Goal: Information Seeking & Learning: Find specific fact

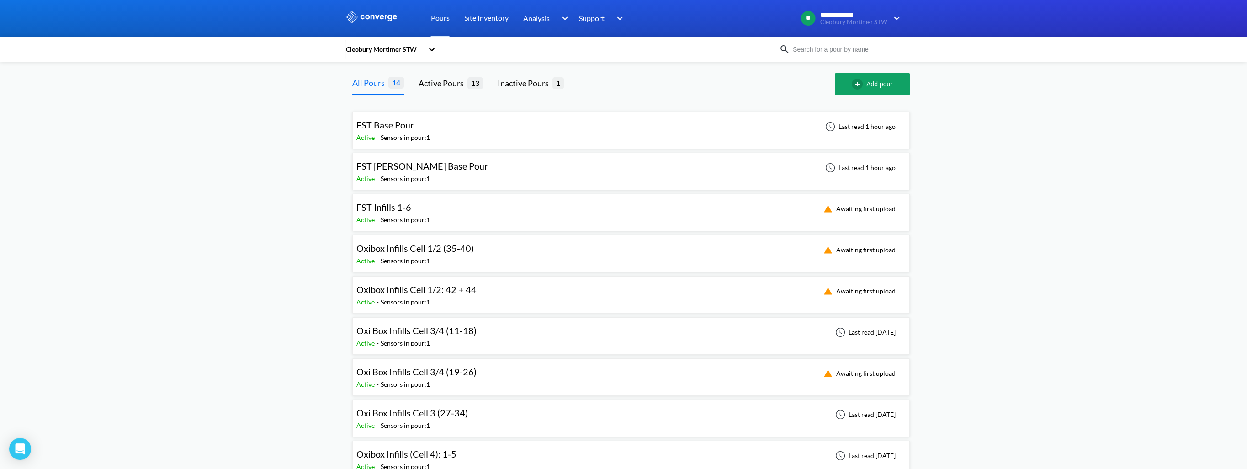
click at [451, 288] on span "Oxibox Infills Cell 1/2: 42 + 44" at bounding box center [416, 289] width 120 height 11
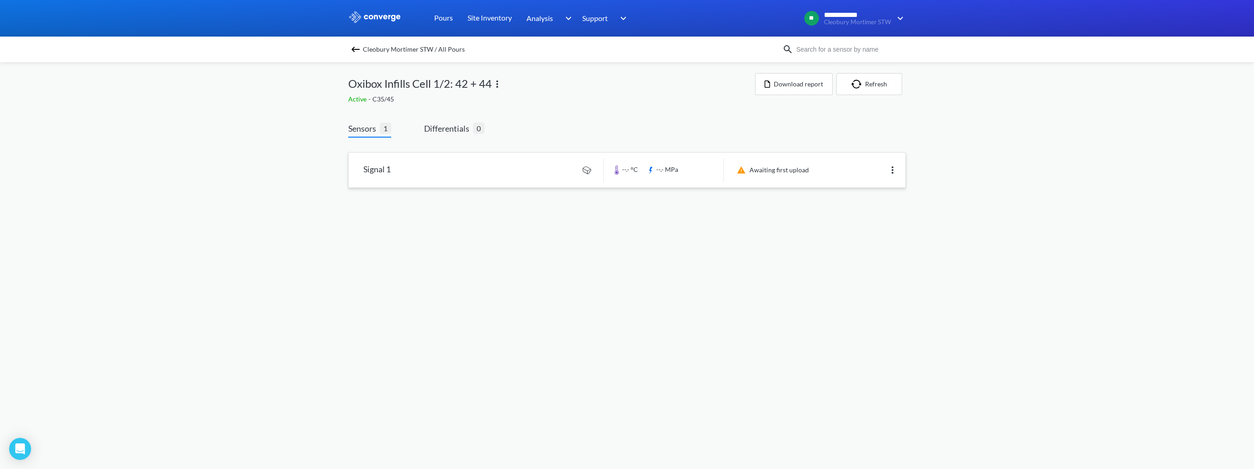
click at [891, 173] on img at bounding box center [892, 170] width 11 height 11
click at [878, 169] on div "Edit" at bounding box center [868, 169] width 58 height 17
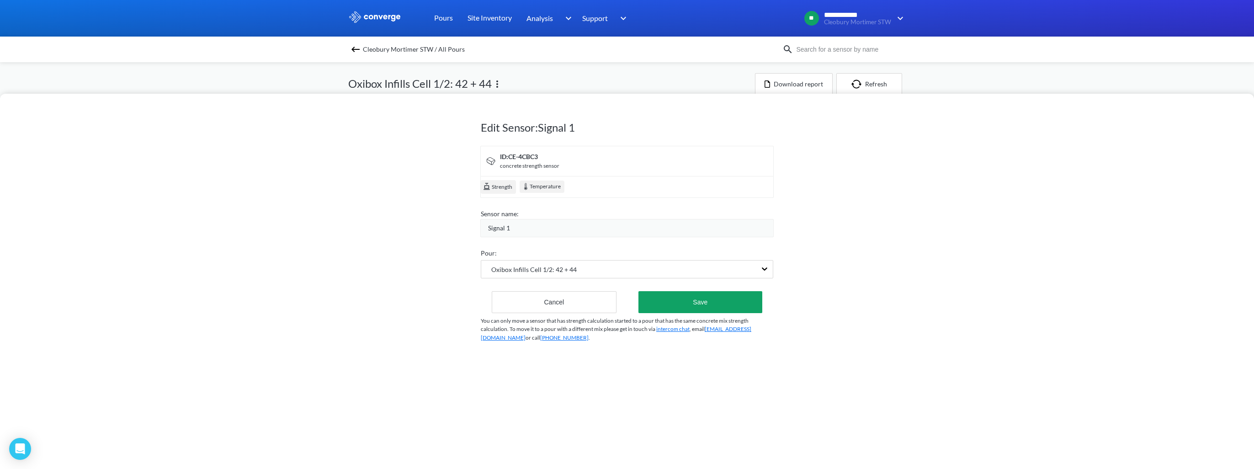
click at [352, 85] on div "Edit Sensor: Signal 1 ID: CE-4CBC3 concrete strength sensor Strength Temperatur…" at bounding box center [627, 234] width 1254 height 469
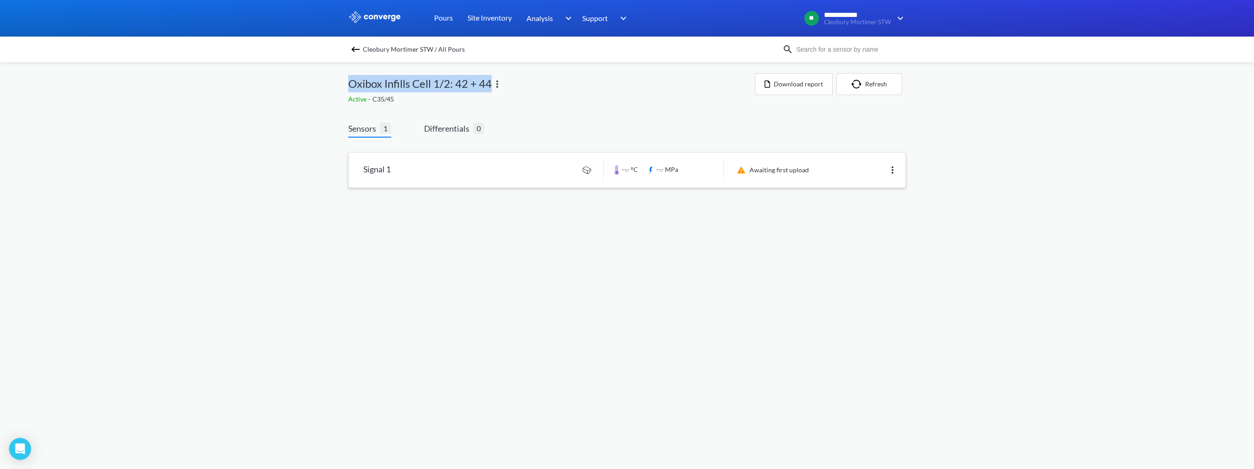
drag, startPoint x: 350, startPoint y: 86, endPoint x: 489, endPoint y: 83, distance: 139.4
click at [489, 83] on span "Oxibox Infills Cell 1/2: 42 + 44" at bounding box center [419, 83] width 143 height 17
copy span "Oxibox Infills Cell 1/2: 42 + 44"
click at [358, 52] on img at bounding box center [355, 49] width 11 height 11
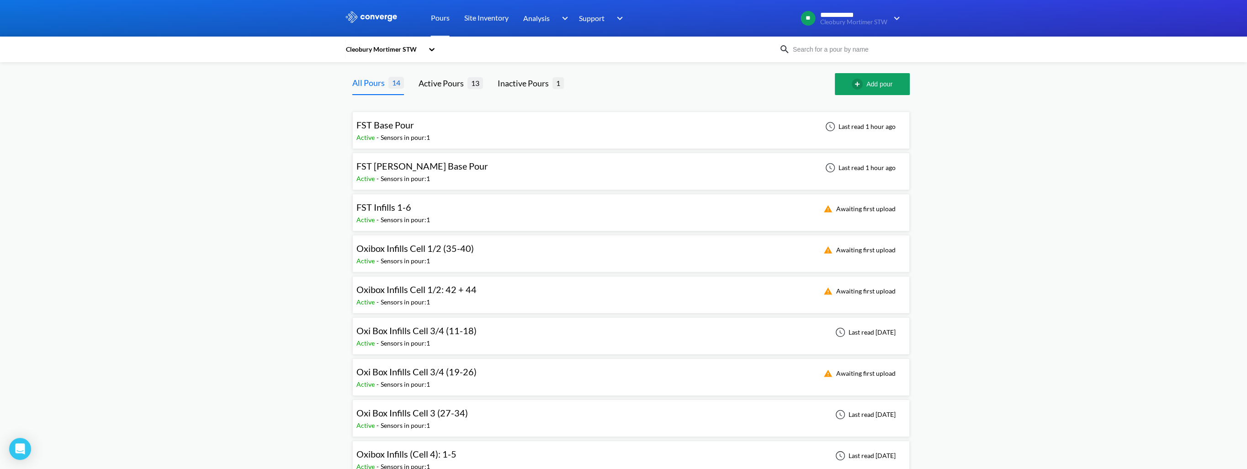
click at [429, 291] on span "Oxibox Infills Cell 1/2: 42 + 44" at bounding box center [416, 289] width 120 height 11
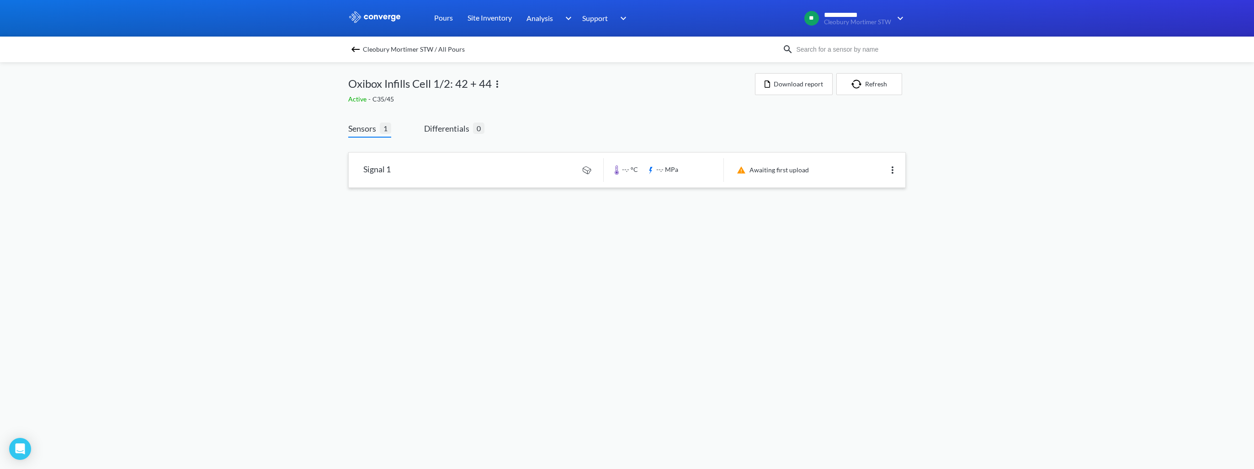
click at [895, 171] on img at bounding box center [892, 170] width 11 height 11
click at [866, 172] on div "Edit" at bounding box center [868, 169] width 58 height 17
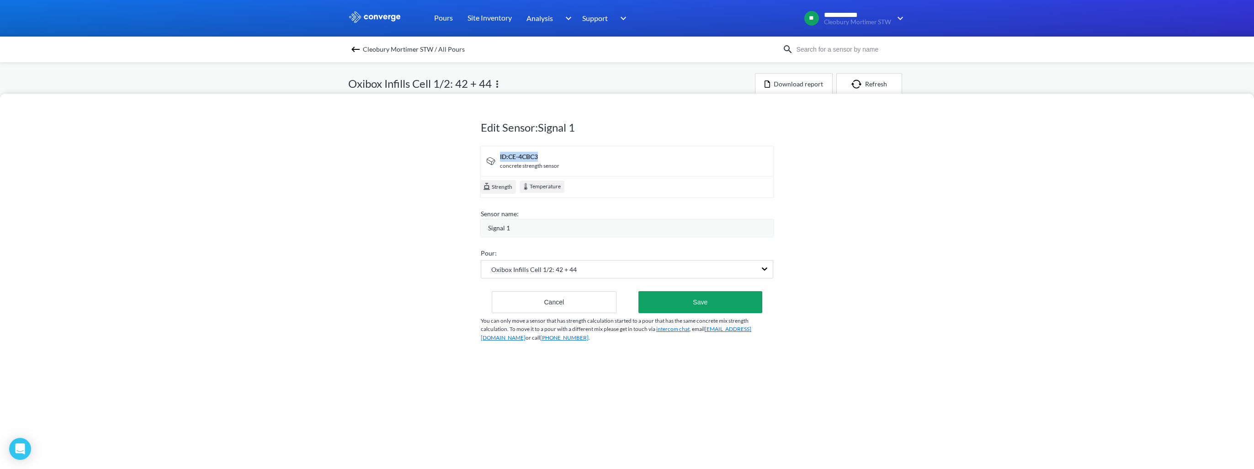
drag, startPoint x: 497, startPoint y: 156, endPoint x: 536, endPoint y: 157, distance: 38.9
click at [536, 157] on div "ID: CE-4CBC3" at bounding box center [529, 157] width 59 height 10
copy div "ID: CE-4CBC3"
click at [357, 84] on div "Edit Sensor: Signal 1 ID: CE-4CBC3 concrete strength sensor Strength Temperatur…" at bounding box center [627, 234] width 1254 height 469
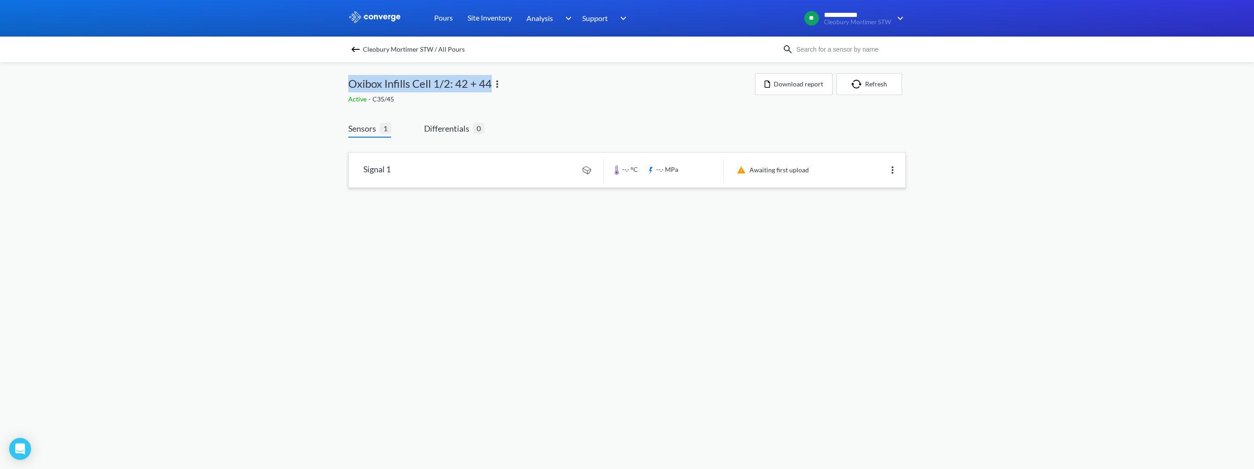
drag, startPoint x: 346, startPoint y: 85, endPoint x: 491, endPoint y: 92, distance: 144.5
click at [491, 92] on div "**********" at bounding box center [627, 103] width 1254 height 206
copy span "Oxibox Infills Cell 1/2: 42 + 44"
click at [518, 161] on link at bounding box center [627, 170] width 557 height 35
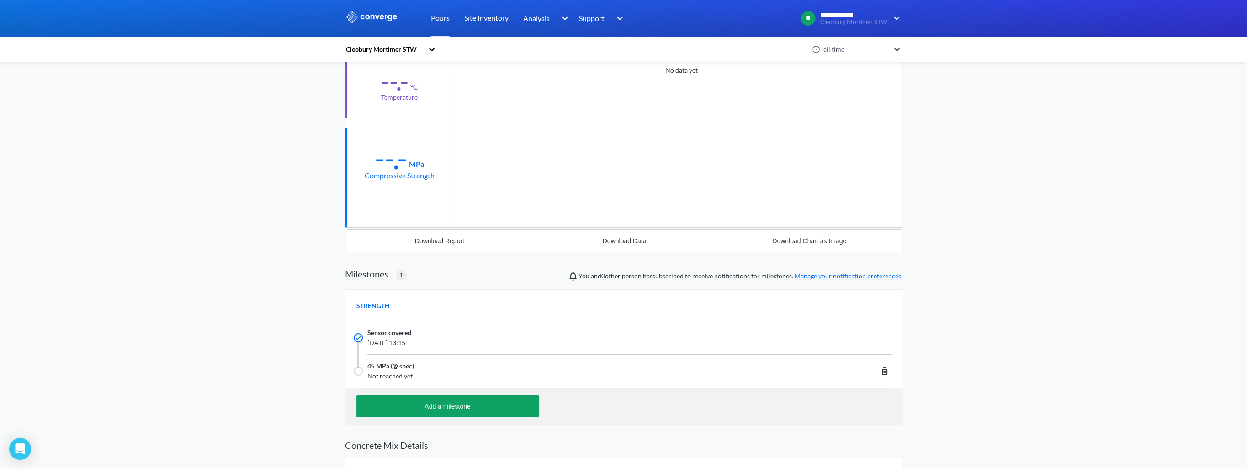
scroll to position [183, 0]
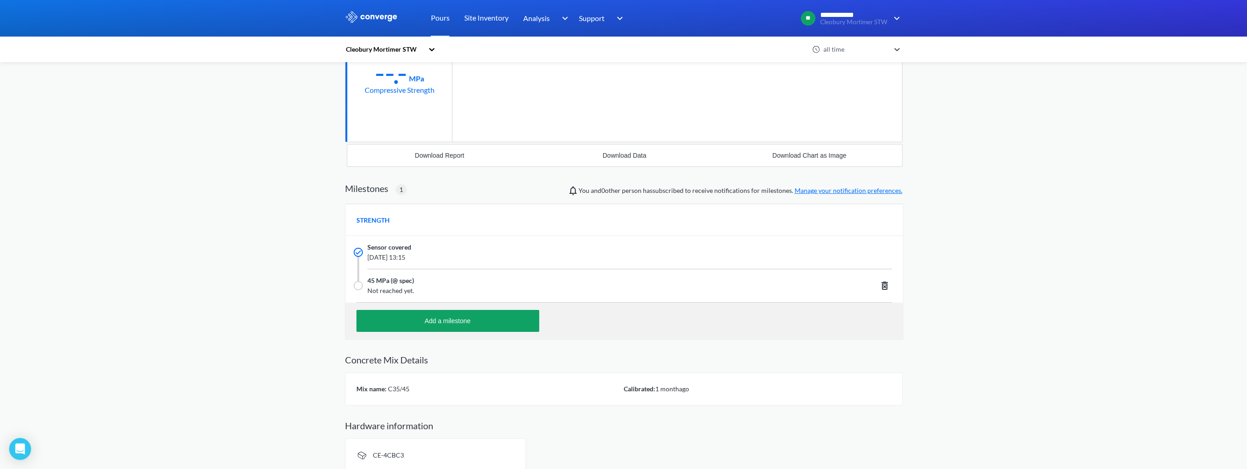
drag, startPoint x: 367, startPoint y: 258, endPoint x: 435, endPoint y: 256, distance: 67.6
click at [435, 256] on span "August 29th 2025, 13:15" at bounding box center [574, 257] width 414 height 10
copy span "August 29th 2025, 13:15"
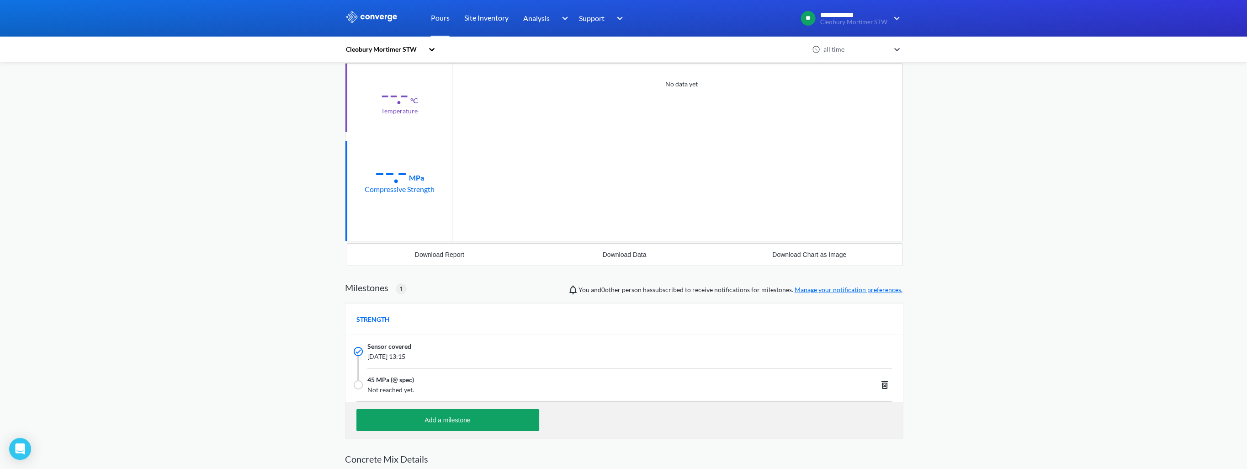
scroll to position [0, 0]
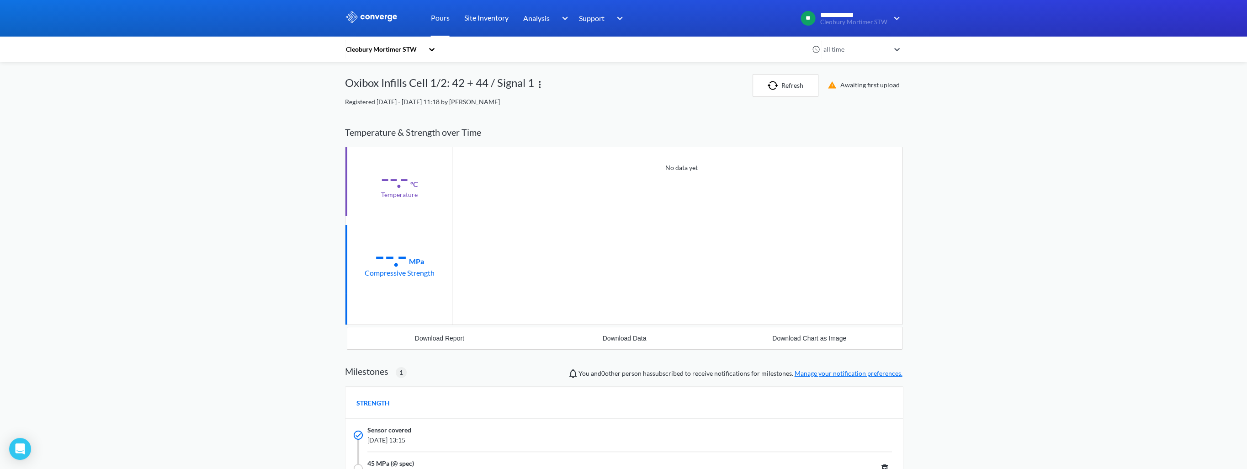
click at [442, 22] on link "Pours" at bounding box center [440, 18] width 19 height 37
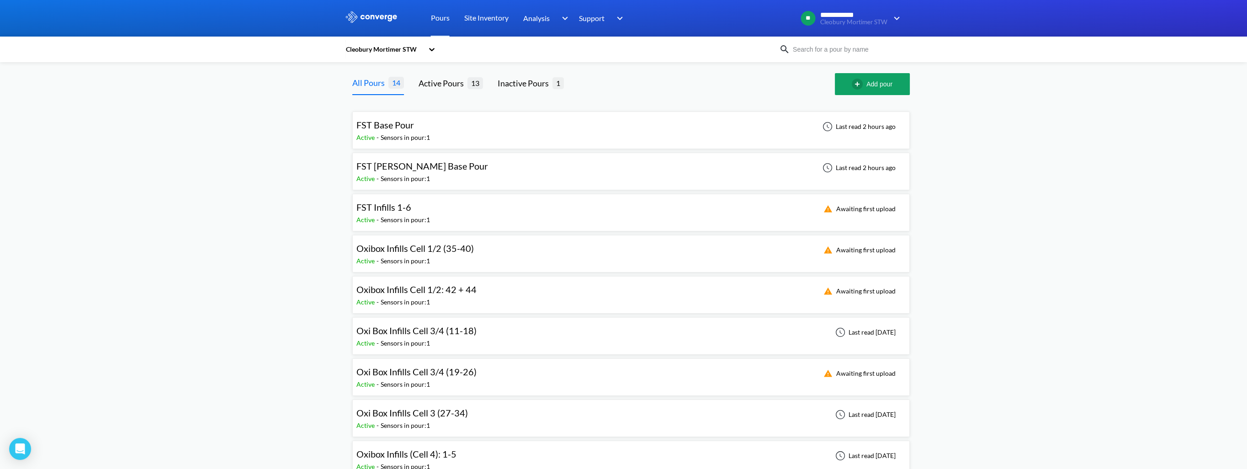
click at [425, 299] on div "Sensors in pour: 1" at bounding box center [405, 302] width 49 height 10
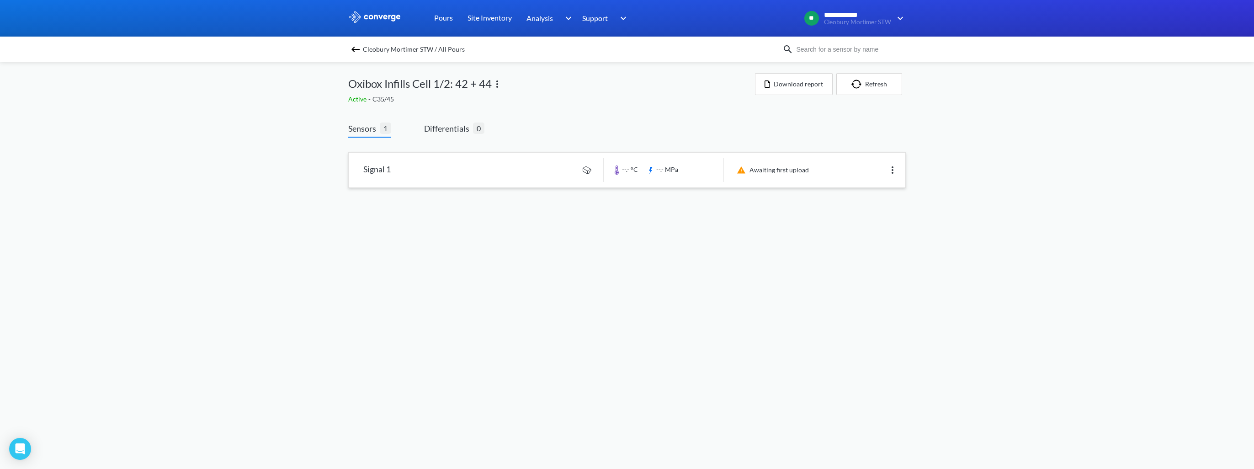
click at [506, 162] on link at bounding box center [627, 170] width 557 height 35
click at [351, 50] on img at bounding box center [355, 49] width 11 height 11
